Goal: Complete application form

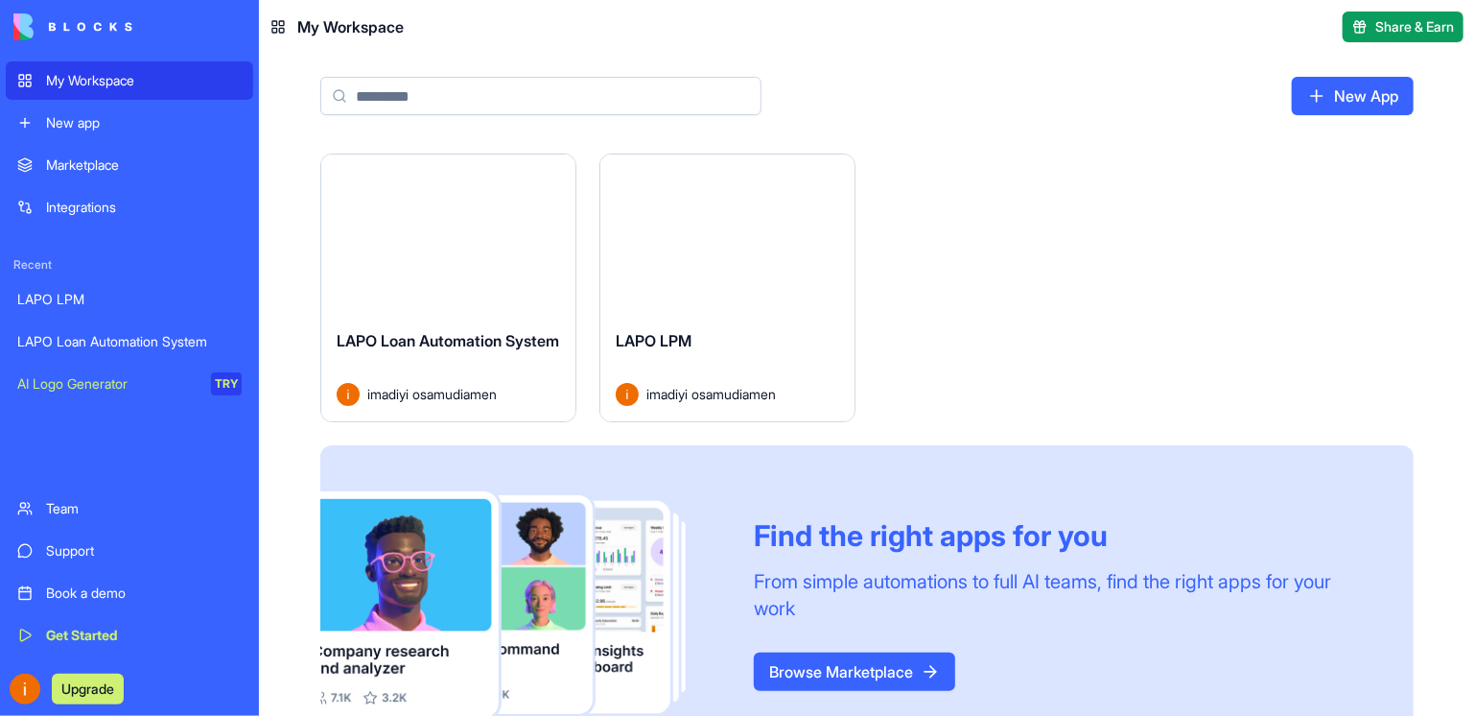
click at [118, 82] on div "My Workspace" at bounding box center [144, 80] width 196 height 19
click at [469, 252] on button "Launch" at bounding box center [449, 234] width 144 height 38
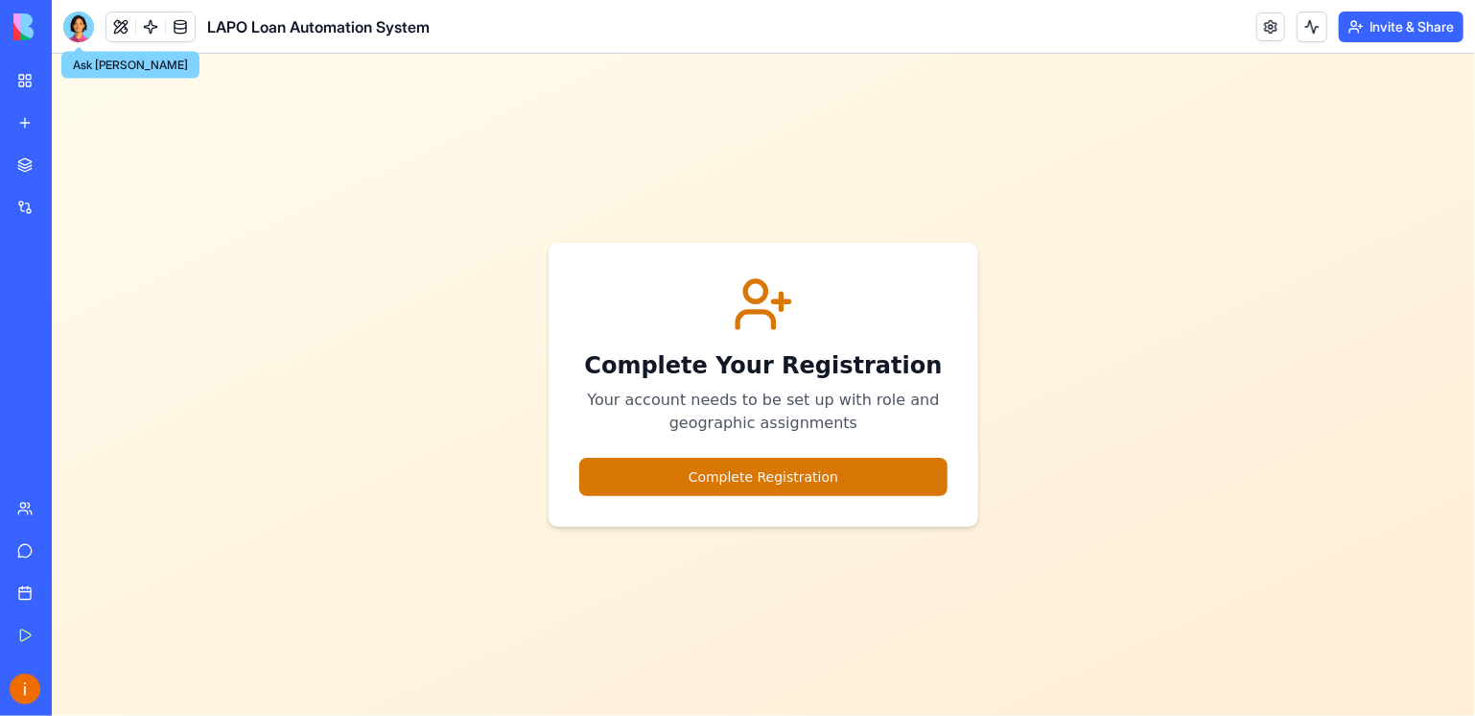
click at [73, 29] on div at bounding box center [78, 27] width 31 height 31
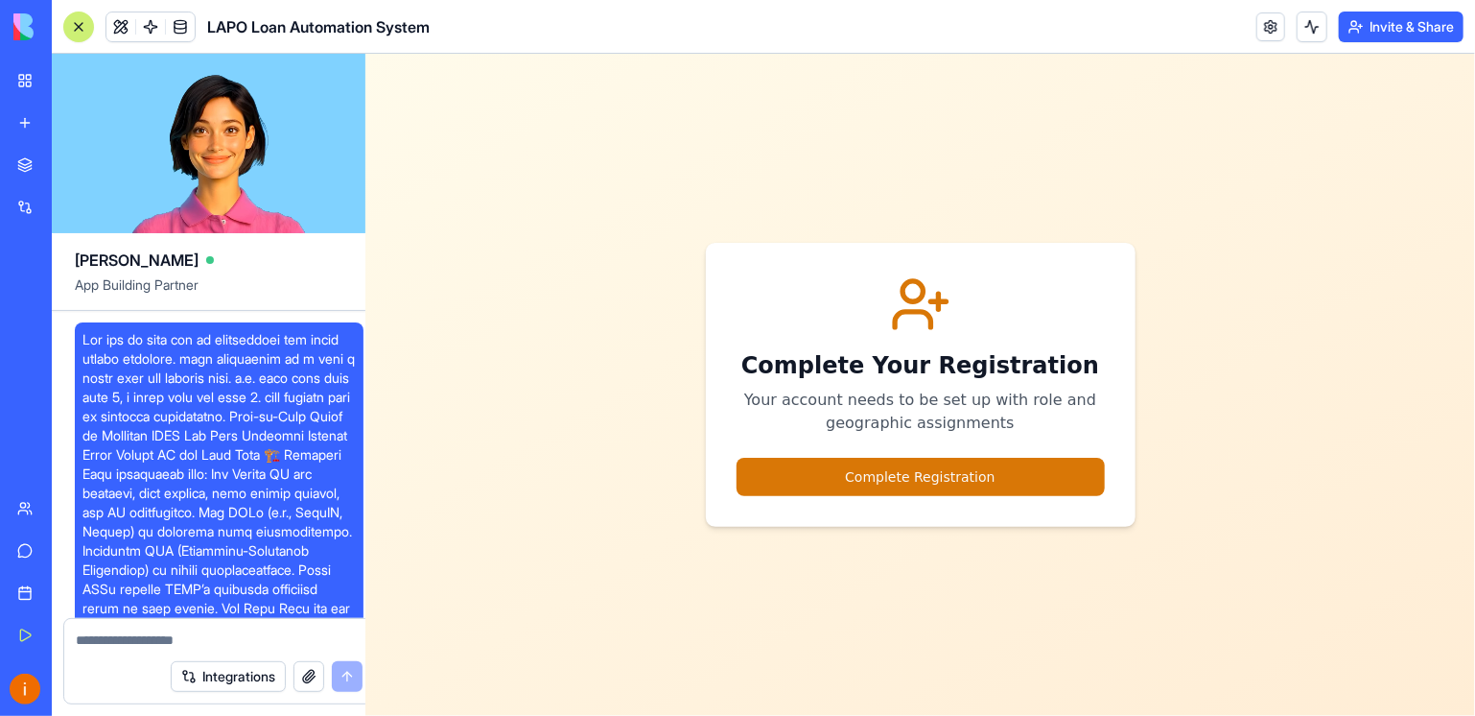
scroll to position [38192, 0]
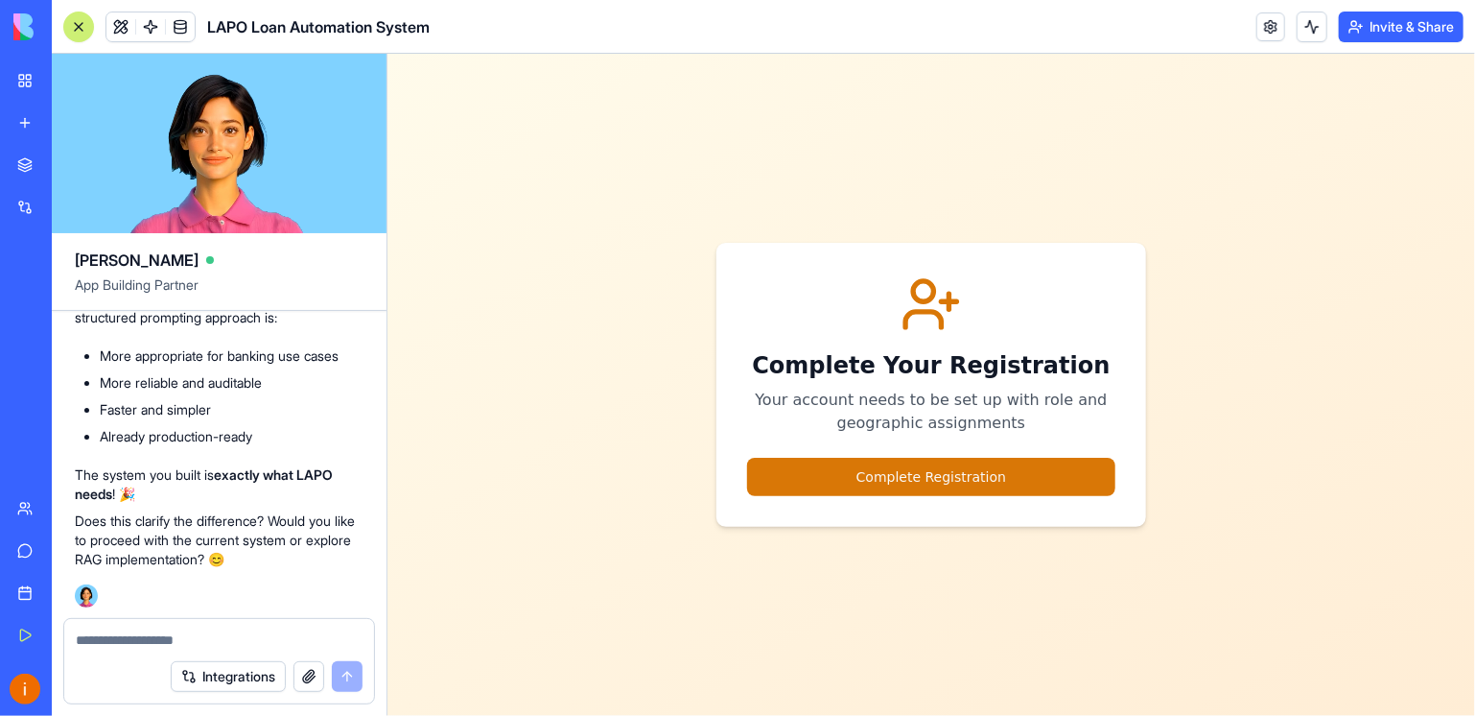
click at [107, 642] on textarea at bounding box center [219, 639] width 287 height 19
type textarea "**********"
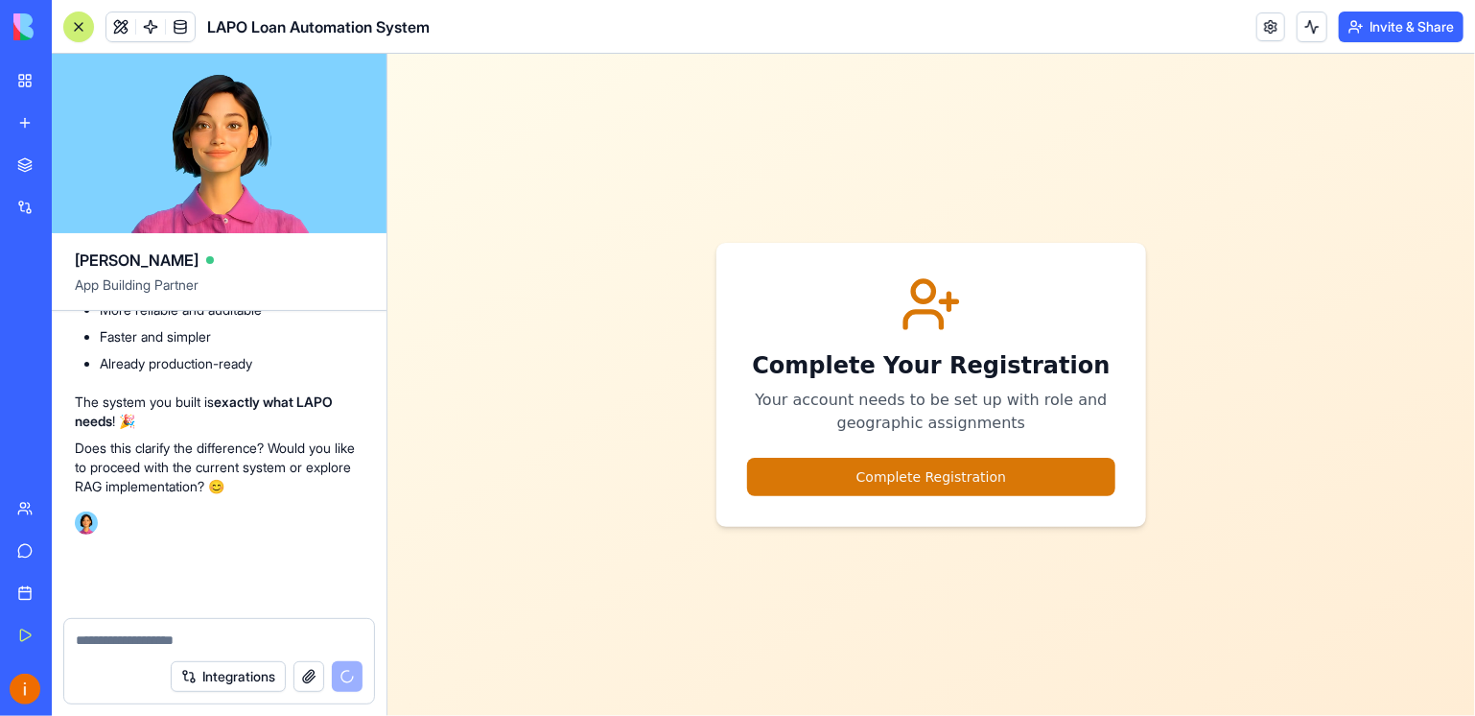
scroll to position [38265, 0]
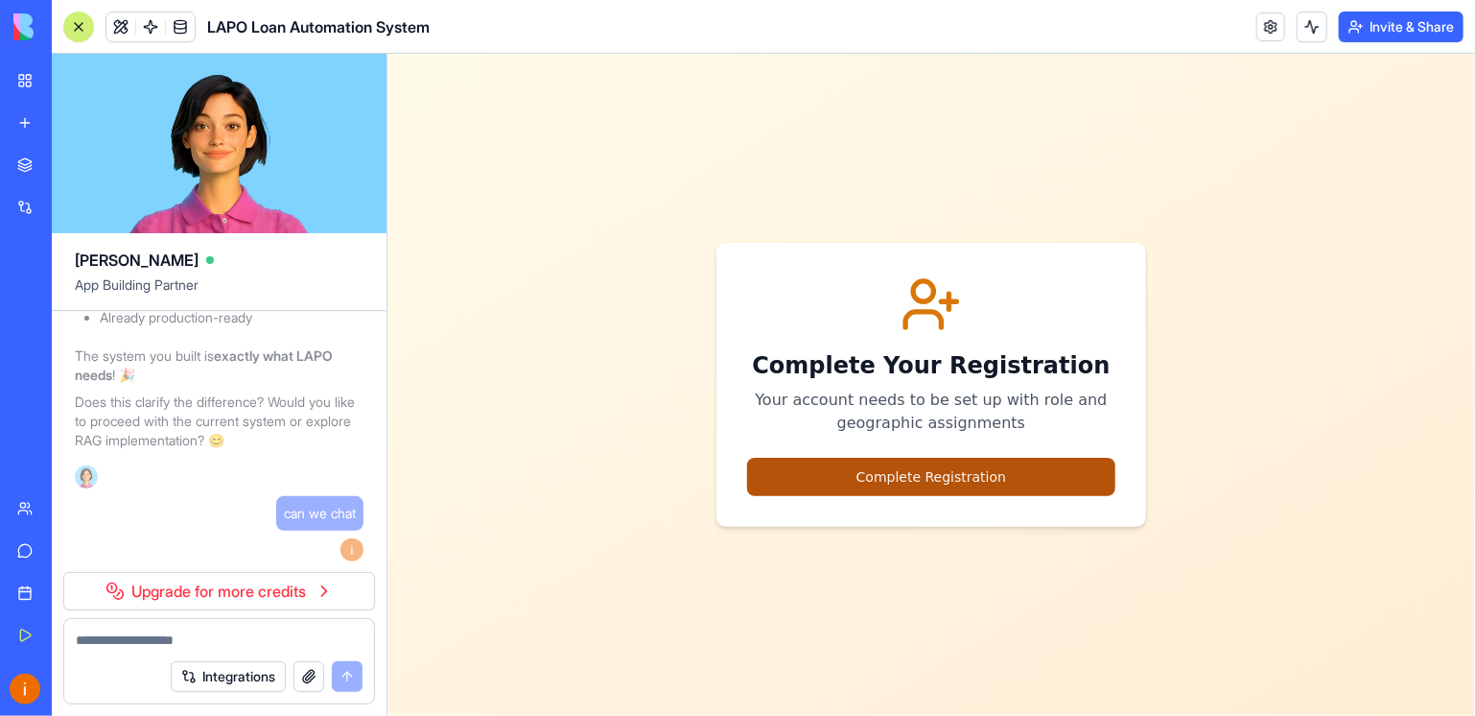
click at [961, 488] on button "Complete Registration" at bounding box center [930, 476] width 368 height 38
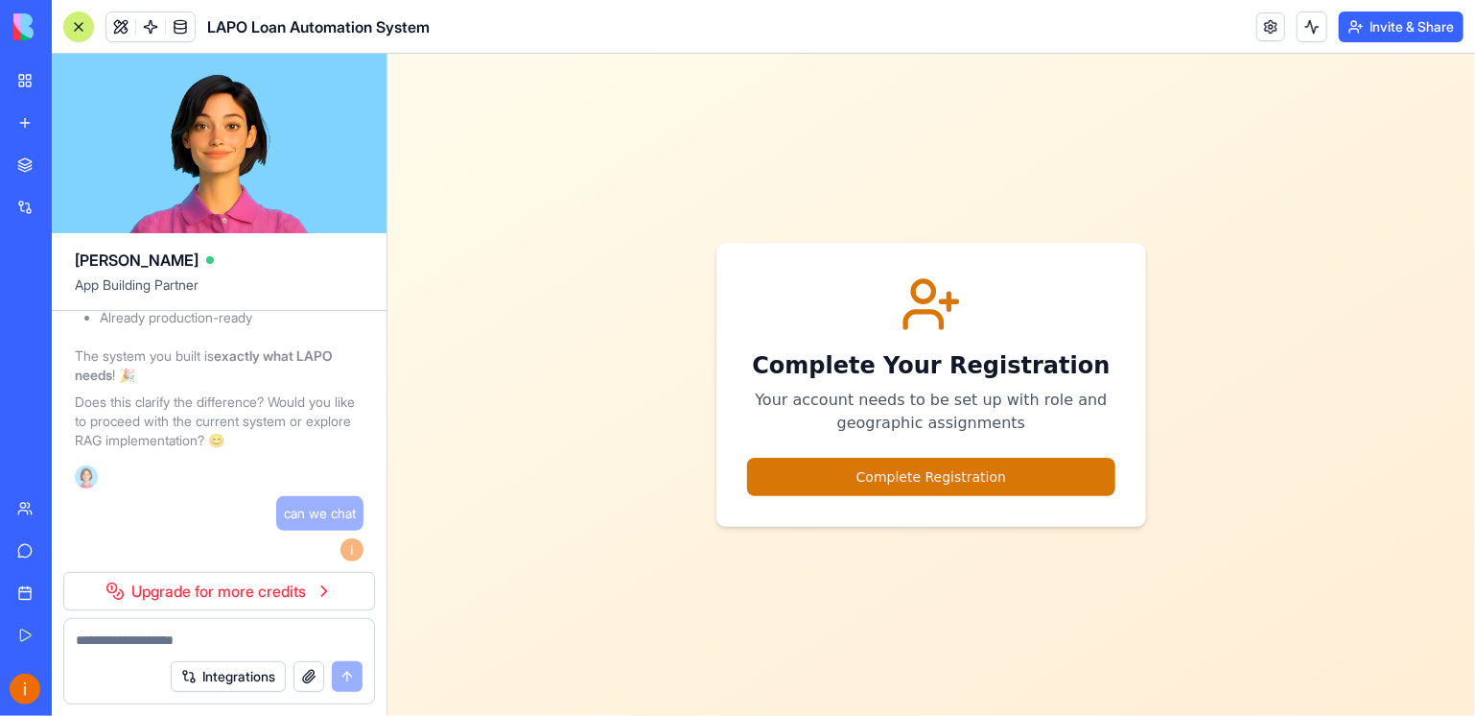
click at [961, 488] on button "Complete Registration" at bounding box center [930, 476] width 368 height 38
click at [931, 336] on div "Complete Your Registration Your account needs to be set up with role and geogra…" at bounding box center [930, 352] width 368 height 161
click at [952, 410] on p "Your account needs to be set up with role and geographic assignments" at bounding box center [930, 411] width 368 height 46
